Goal: Information Seeking & Learning: Learn about a topic

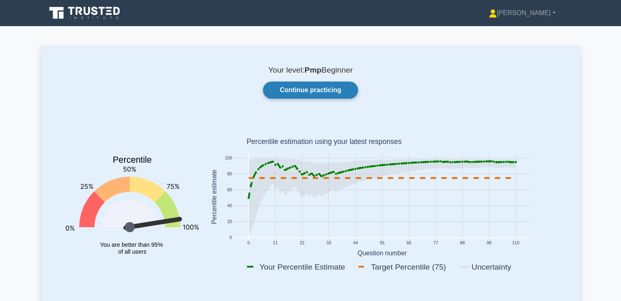
click at [331, 87] on link "Continue practicing" at bounding box center [310, 90] width 95 height 17
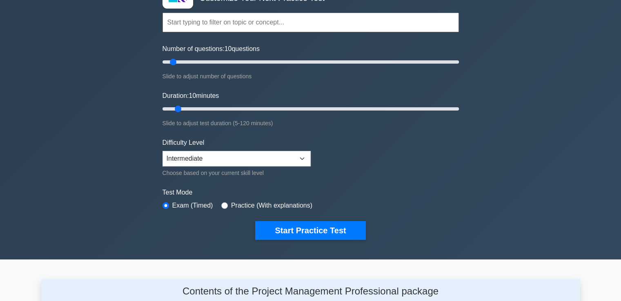
scroll to position [82, 0]
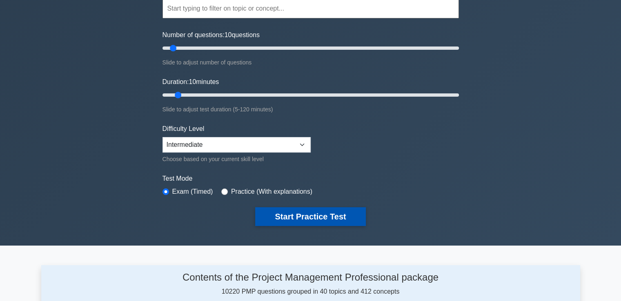
click at [349, 218] on button "Start Practice Test" at bounding box center [310, 216] width 110 height 19
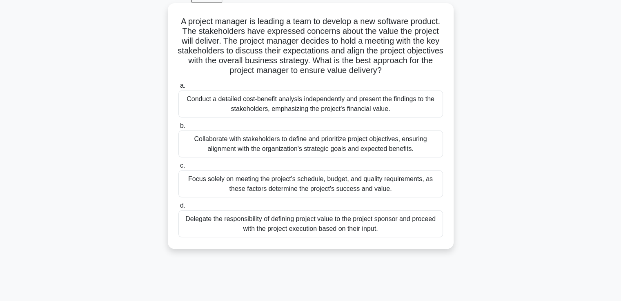
scroll to position [82, 0]
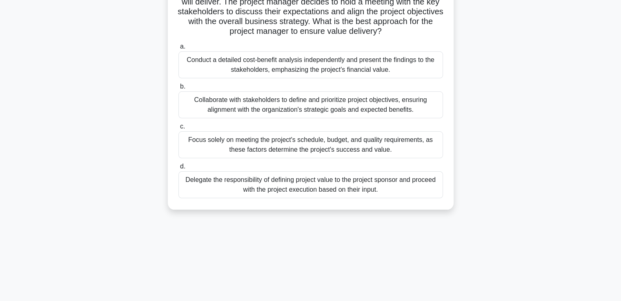
click at [291, 110] on div "Collaborate with stakeholders to define and prioritize project objectives, ensu…" at bounding box center [310, 104] width 265 height 27
click at [178, 89] on input "b. Collaborate with stakeholders to define and prioritize project objectives, e…" at bounding box center [178, 86] width 0 height 5
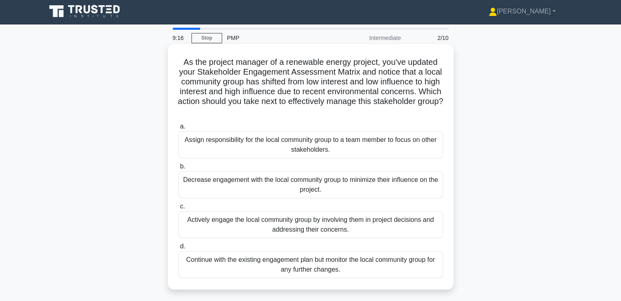
scroll to position [0, 0]
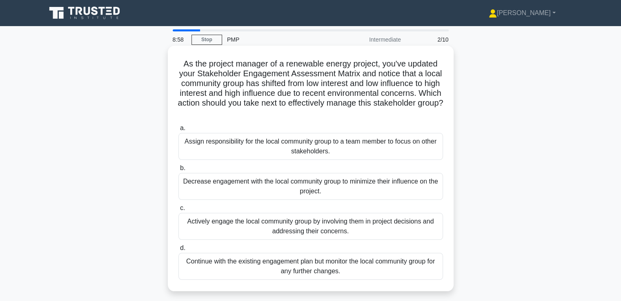
drag, startPoint x: 306, startPoint y: 71, endPoint x: 384, endPoint y: 118, distance: 91.5
click at [384, 118] on h5 "As the project manager of a renewable energy project, you've updated your Stake…" at bounding box center [311, 89] width 266 height 60
click at [381, 123] on div "a. Assign responsibility for the local community group to a team member to focu…" at bounding box center [311, 202] width 274 height 160
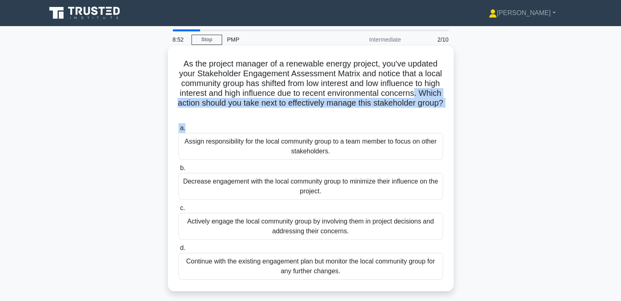
drag, startPoint x: 212, startPoint y: 100, endPoint x: 405, endPoint y: 127, distance: 194.6
click at [405, 127] on div "As the project manager of a renewable energy project, you've updated your Stake…" at bounding box center [310, 168] width 279 height 239
click at [405, 127] on label "a. Assign responsibility for the local community group to a team member to focu…" at bounding box center [310, 141] width 265 height 37
click at [178, 127] on input "a. Assign responsibility for the local community group to a team member to focu…" at bounding box center [178, 128] width 0 height 5
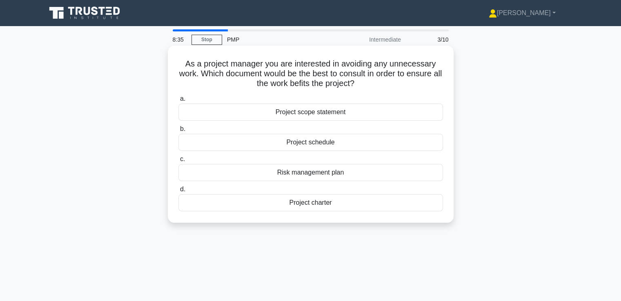
click at [314, 111] on div "Project scope statement" at bounding box center [310, 112] width 265 height 17
click at [178, 102] on input "a. Project scope statement" at bounding box center [178, 98] width 0 height 5
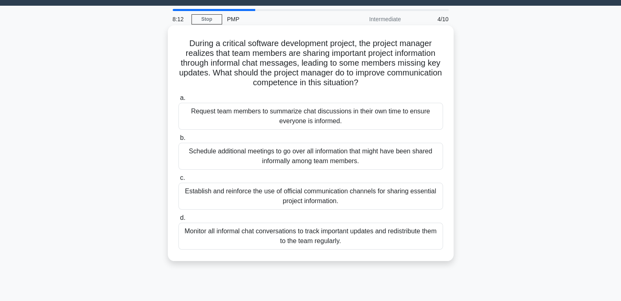
scroll to position [41, 0]
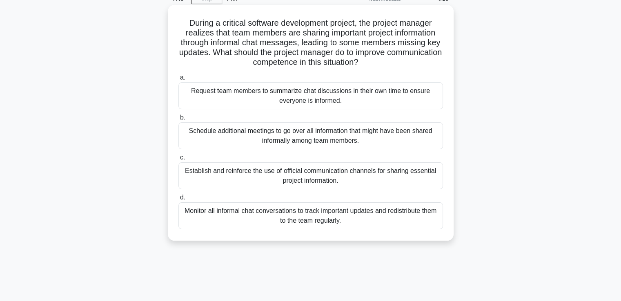
click at [322, 175] on div "Establish and reinforce the use of official communication channels for sharing …" at bounding box center [310, 176] width 265 height 27
click at [178, 160] on input "c. Establish and reinforce the use of official communication channels for shari…" at bounding box center [178, 157] width 0 height 5
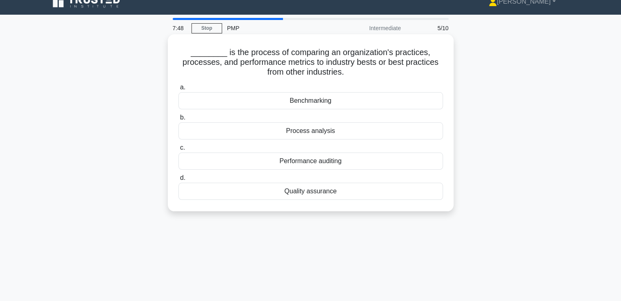
scroll to position [0, 0]
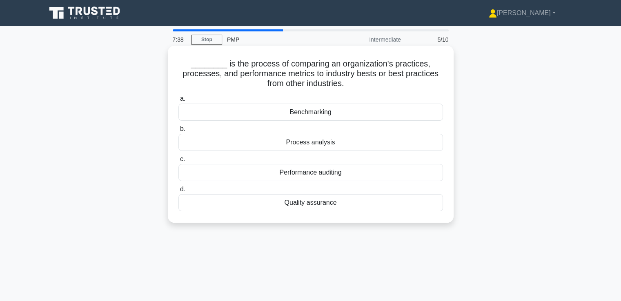
click at [316, 112] on div "Benchmarking" at bounding box center [310, 112] width 265 height 17
click at [178, 102] on input "a. Benchmarking" at bounding box center [178, 98] width 0 height 5
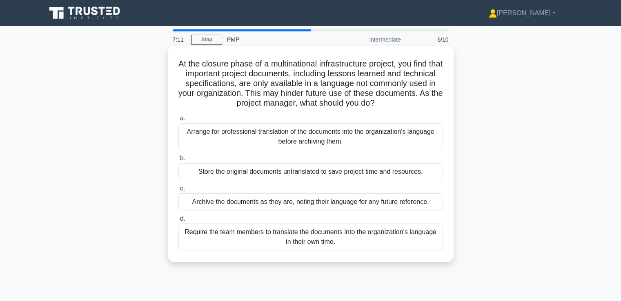
click at [288, 143] on div "Arrange for professional translation of the documents into the organization's l…" at bounding box center [310, 136] width 265 height 27
click at [178, 121] on input "a. Arrange for professional translation of the documents into the organization'…" at bounding box center [178, 118] width 0 height 5
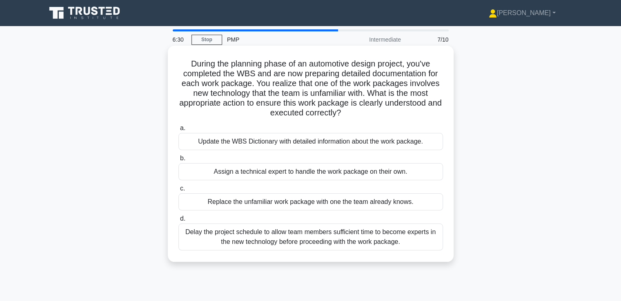
click at [246, 146] on div "Update the WBS Dictionary with detailed information about the work package." at bounding box center [310, 141] width 265 height 17
click at [178, 131] on input "a. Update the WBS Dictionary with detailed information about the work package." at bounding box center [178, 128] width 0 height 5
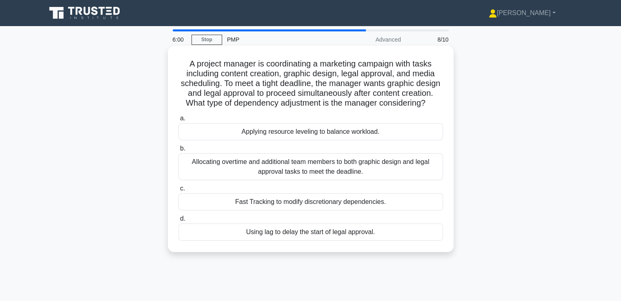
click at [253, 211] on div "Fast Tracking to modify discretionary dependencies." at bounding box center [310, 202] width 265 height 17
click at [178, 192] on input "c. Fast Tracking to modify discretionary dependencies." at bounding box center [178, 188] width 0 height 5
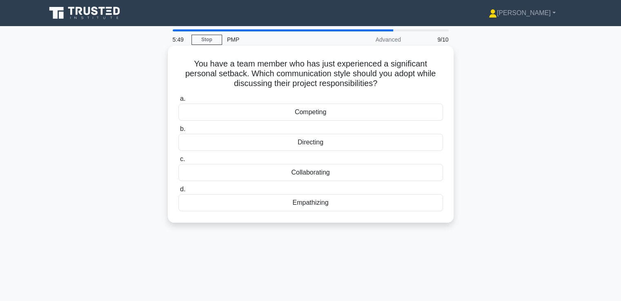
click at [291, 207] on div "Empathizing" at bounding box center [310, 202] width 265 height 17
click at [178, 192] on input "d. Empathizing" at bounding box center [178, 189] width 0 height 5
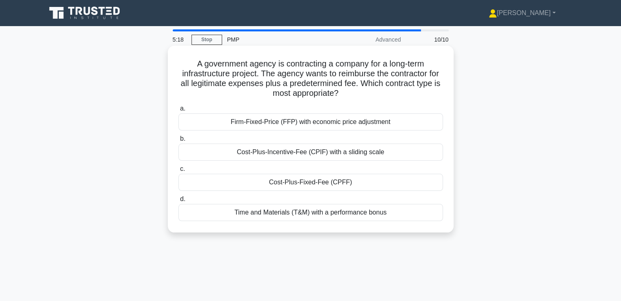
click at [299, 183] on div "Cost-Plus-Fixed-Fee (CPFF)" at bounding box center [310, 182] width 265 height 17
click at [178, 172] on input "c. Cost-Plus-Fixed-Fee (CPFF)" at bounding box center [178, 169] width 0 height 5
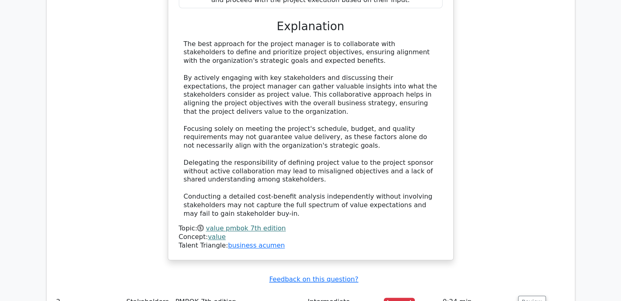
scroll to position [898, 0]
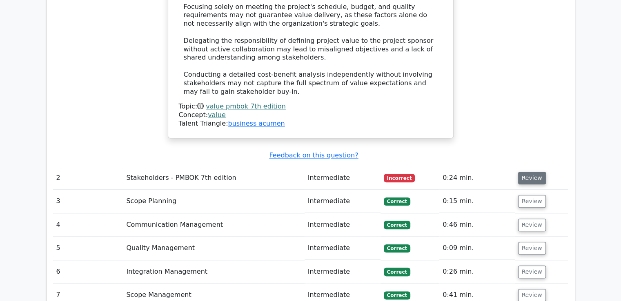
click at [535, 172] on button "Review" at bounding box center [532, 178] width 28 height 13
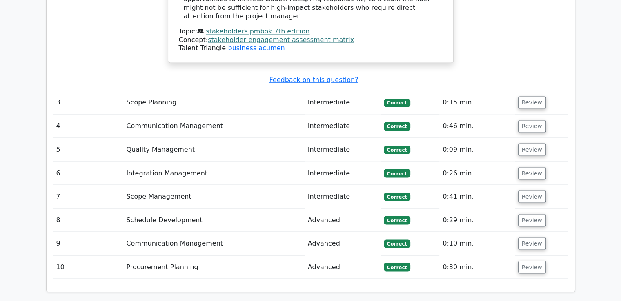
scroll to position [1470, 0]
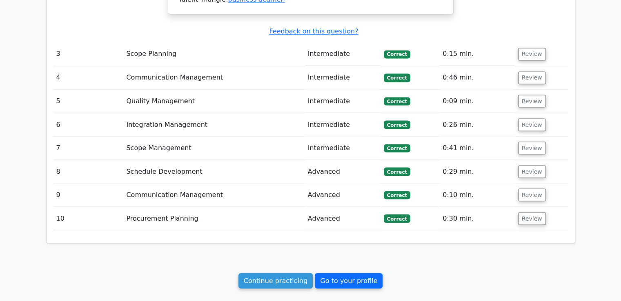
click at [353, 273] on link "Go to your profile" at bounding box center [349, 281] width 68 height 16
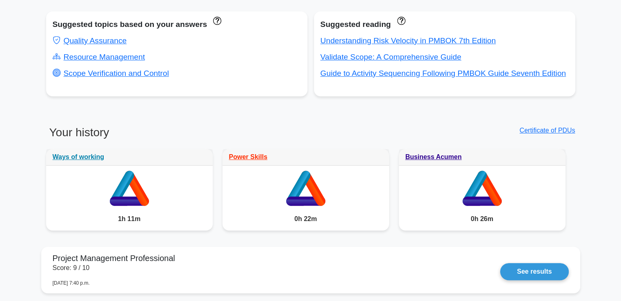
scroll to position [368, 0]
